Goal: Task Accomplishment & Management: Manage account settings

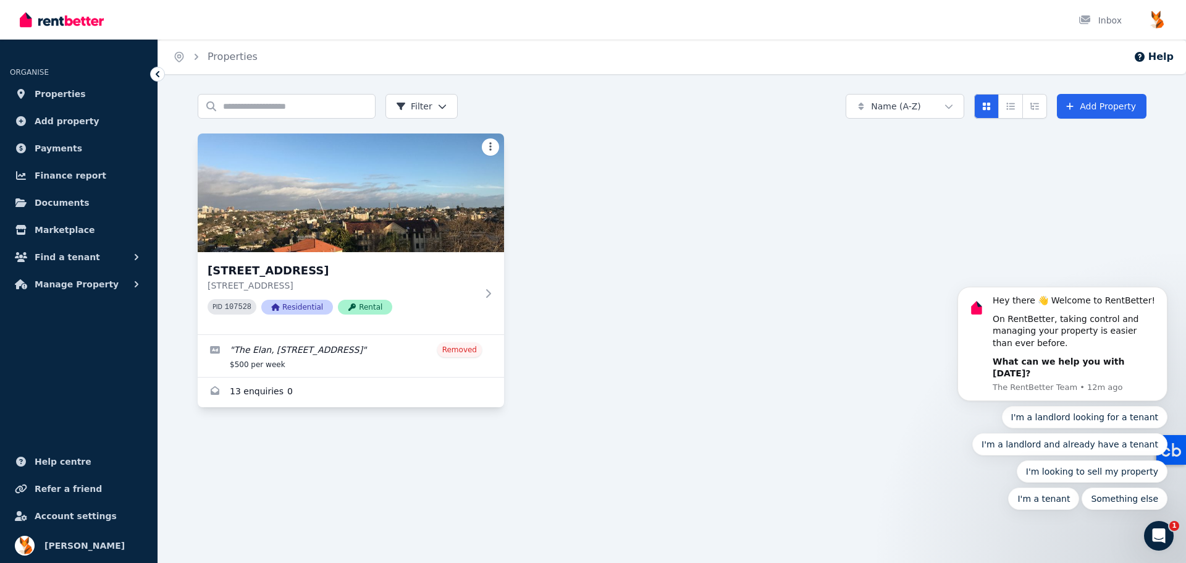
click at [490, 151] on html "Open main menu Inbox Open user menu ORGANISE Properties Add property Payments F…" at bounding box center [593, 281] width 1186 height 563
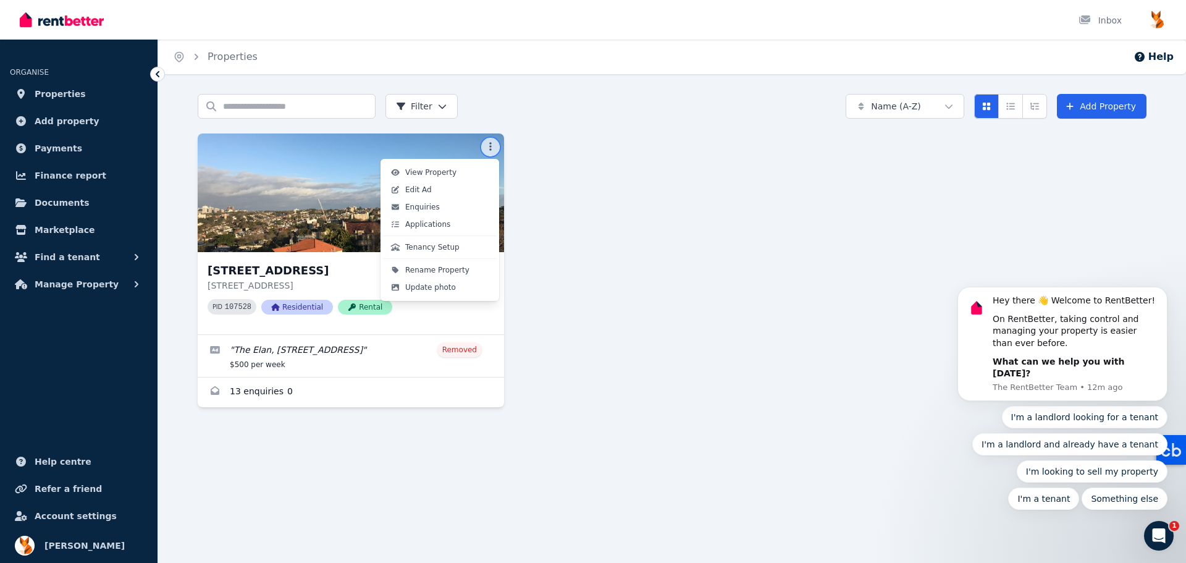
click at [490, 148] on html "Open main menu Inbox Open user menu ORGANISE Properties Add property Payments F…" at bounding box center [593, 281] width 1186 height 563
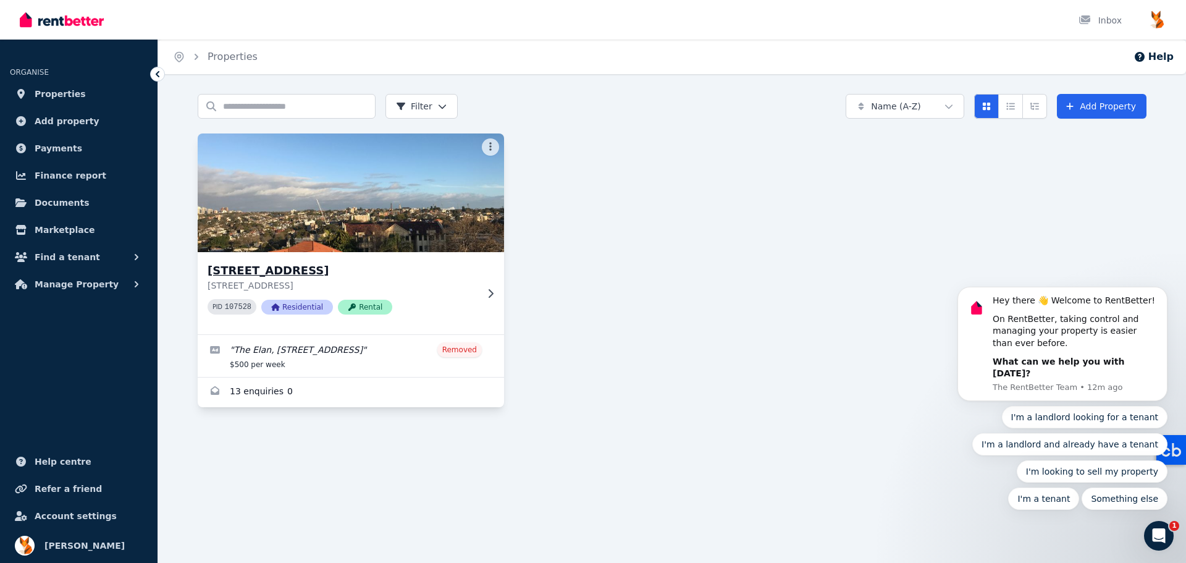
click at [492, 295] on icon at bounding box center [490, 294] width 12 height 10
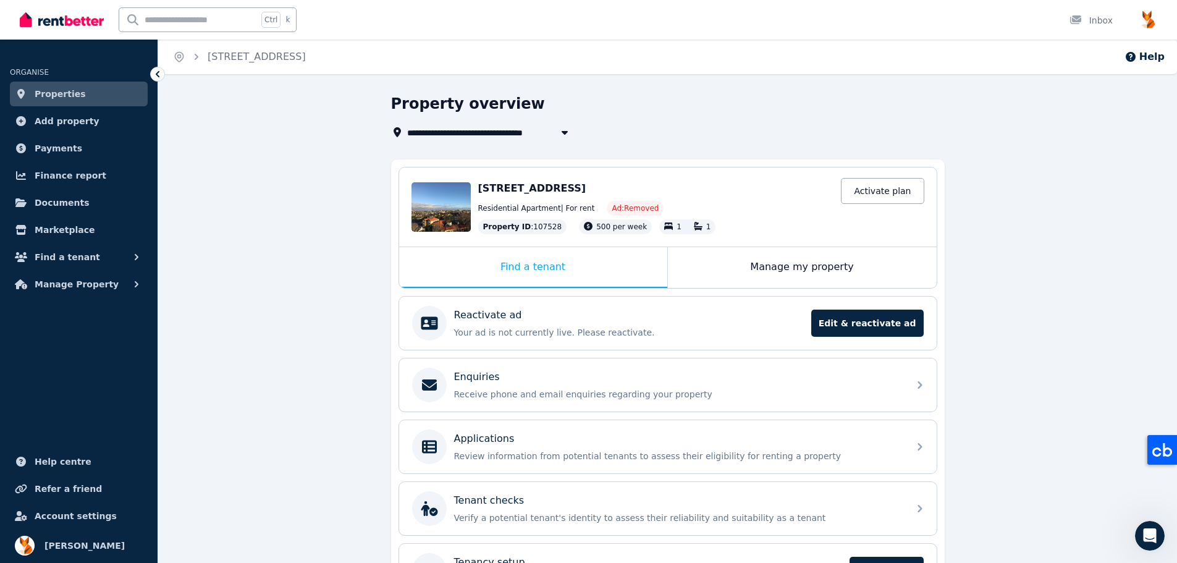
click at [452, 132] on span "[STREET_ADDRESS]" at bounding box center [461, 132] width 108 height 15
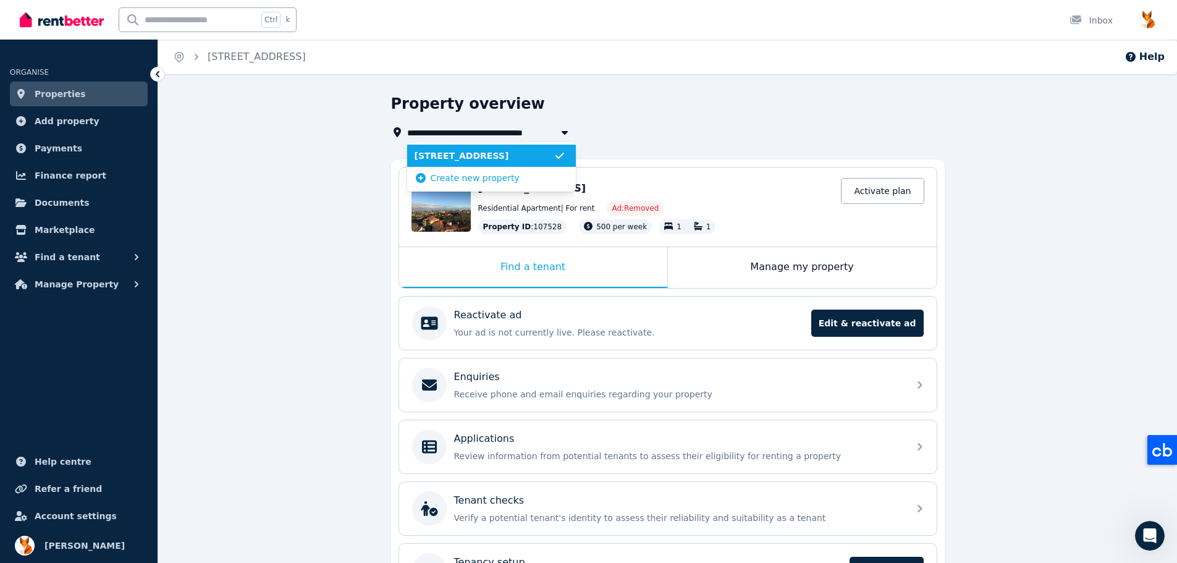
click at [451, 131] on span "[STREET_ADDRESS]" at bounding box center [461, 132] width 108 height 15
type input "**********"
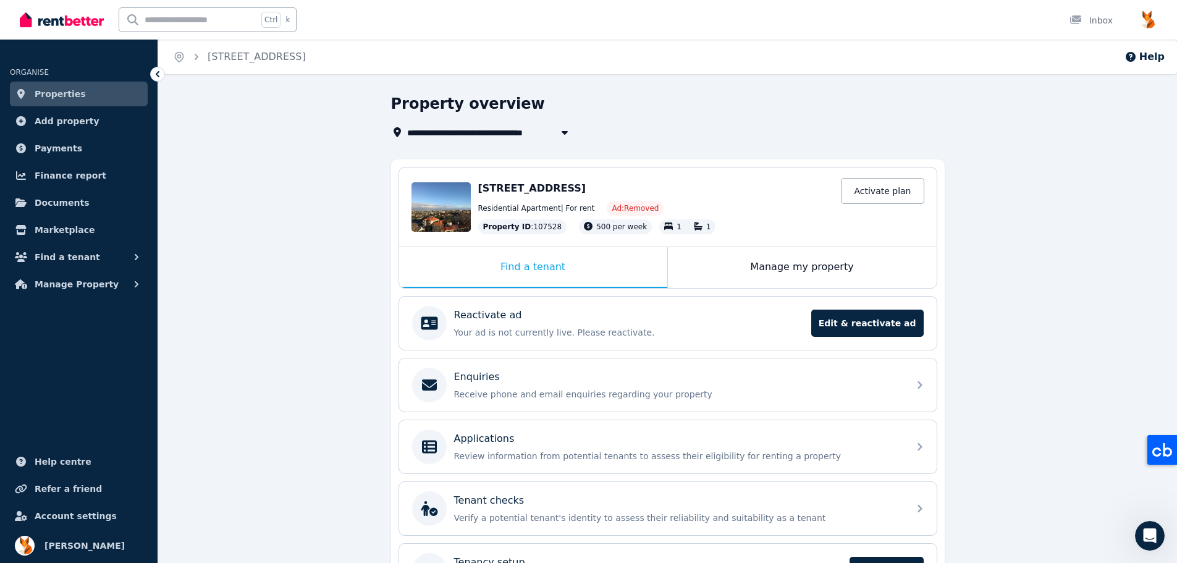
click at [73, 97] on span "Properties" at bounding box center [60, 93] width 51 height 15
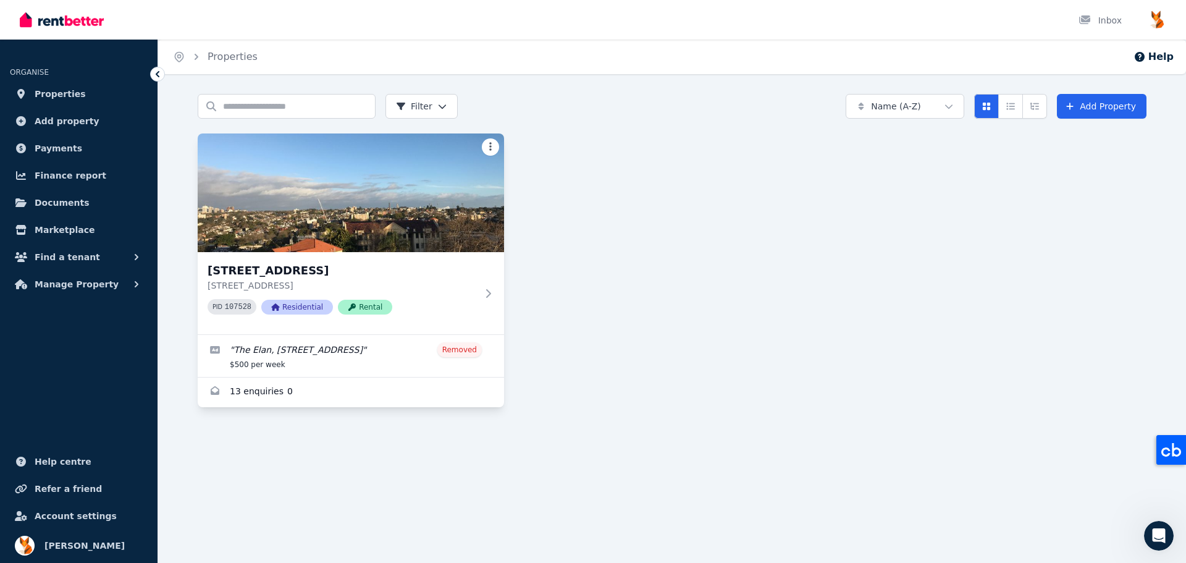
click at [491, 147] on html "Open main menu Inbox Open user menu ORGANISE Properties Add property Payments F…" at bounding box center [593, 281] width 1186 height 563
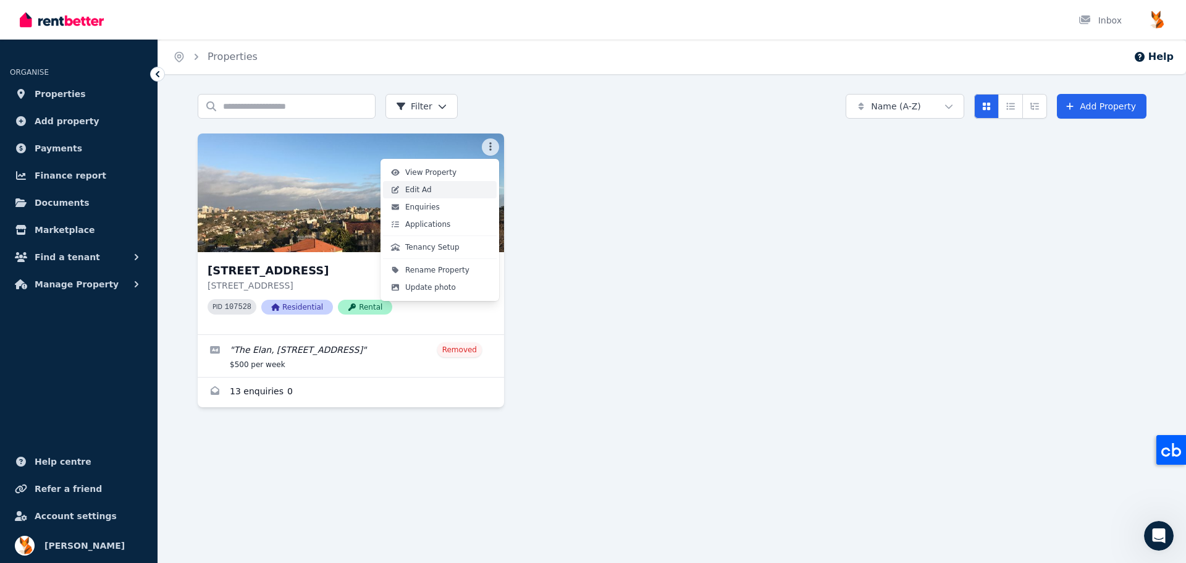
click at [433, 189] on link "Edit Ad" at bounding box center [440, 189] width 114 height 17
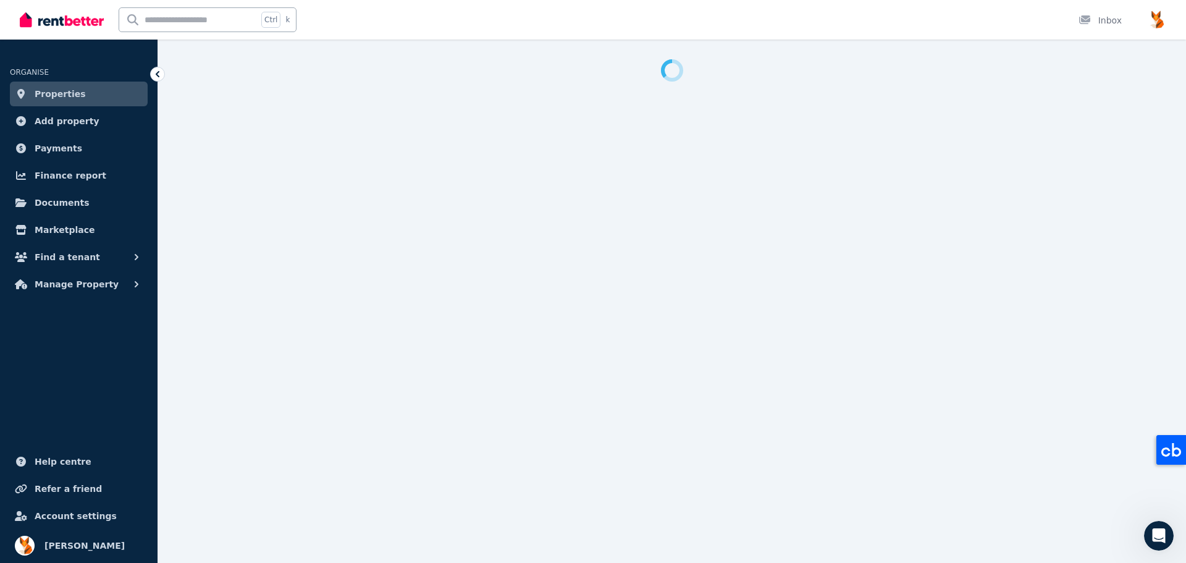
select select "**********"
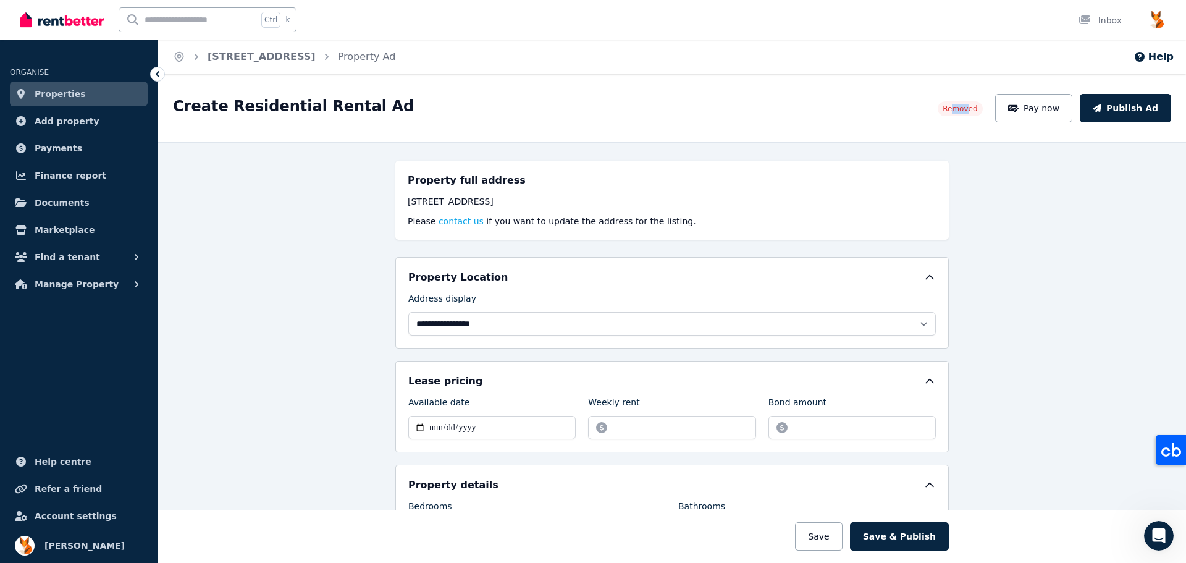
drag, startPoint x: 984, startPoint y: 111, endPoint x: 969, endPoint y: 111, distance: 14.2
click at [969, 111] on span "Removed" at bounding box center [960, 109] width 35 height 10
